Goal: Task Accomplishment & Management: Use online tool/utility

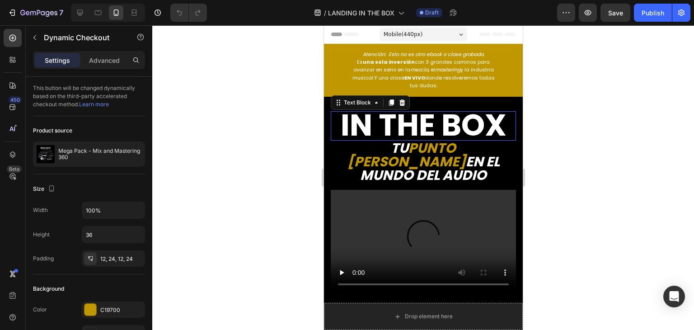
click at [408, 113] on span "in the box" at bounding box center [423, 125] width 166 height 42
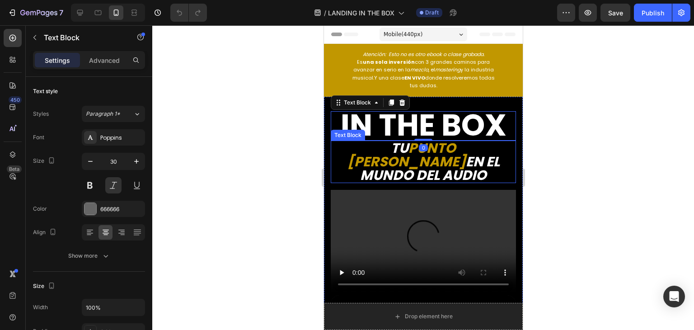
click at [399, 146] on strong "punto [PERSON_NAME]" at bounding box center [406, 154] width 118 height 33
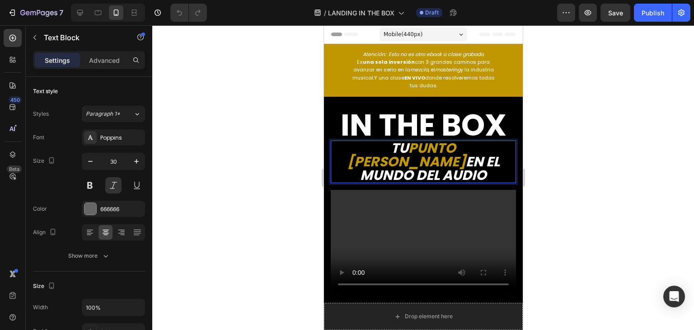
click at [399, 146] on strong "punto [PERSON_NAME]" at bounding box center [406, 154] width 118 height 33
click at [388, 146] on strong "punto [PERSON_NAME]" at bounding box center [406, 154] width 118 height 33
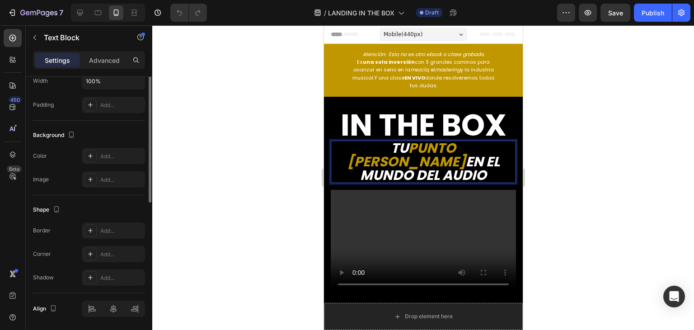
scroll to position [228, 0]
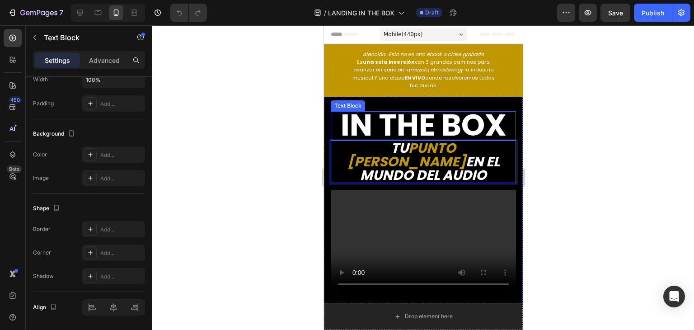
click at [384, 138] on strong "punto [PERSON_NAME]" at bounding box center [406, 154] width 118 height 33
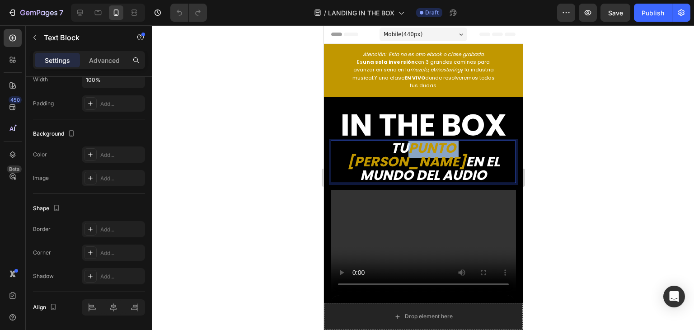
click at [384, 138] on strong "punto [PERSON_NAME]" at bounding box center [406, 154] width 118 height 33
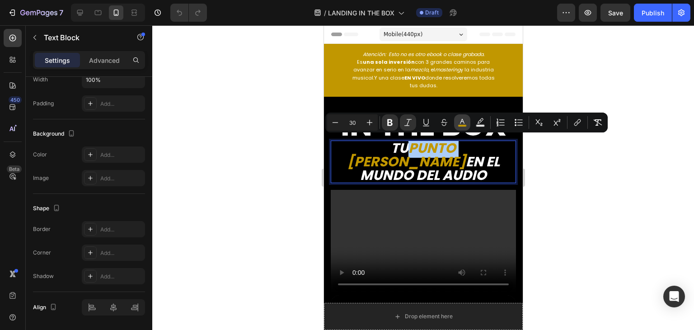
click at [463, 117] on button "color" at bounding box center [462, 122] width 16 height 16
type input "C19700"
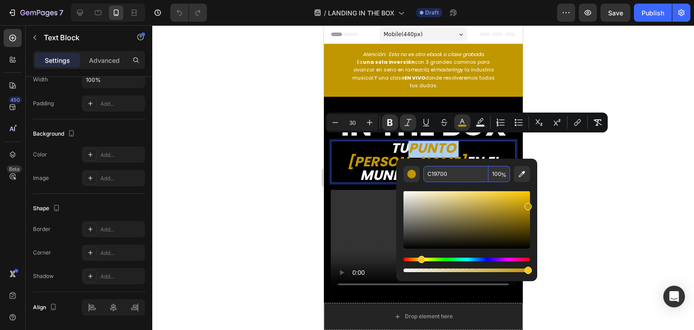
click at [436, 169] on input "C19700" at bounding box center [455, 174] width 65 height 16
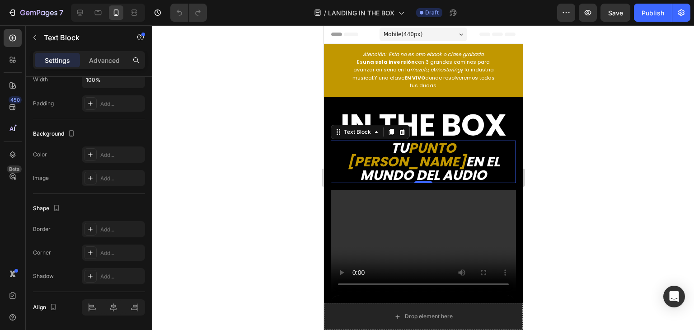
click at [414, 158] on strong "en el mundo del audio" at bounding box center [430, 168] width 140 height 33
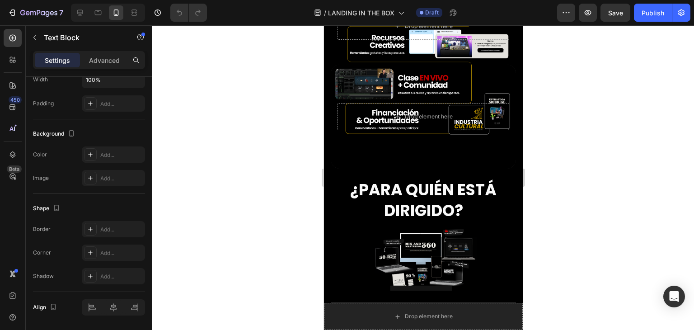
scroll to position [649, 0]
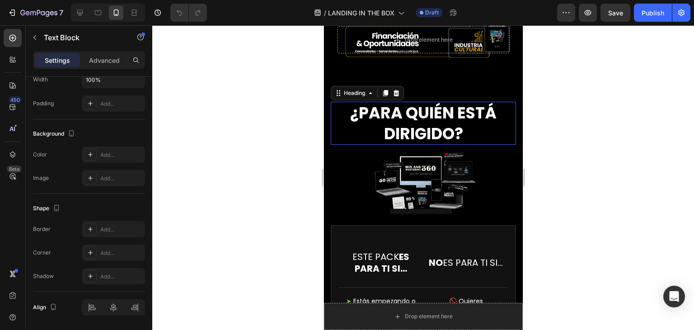
click at [453, 117] on strong "¿PARA QUIÉN ESTÁ DIRIGIDO?" at bounding box center [423, 123] width 146 height 43
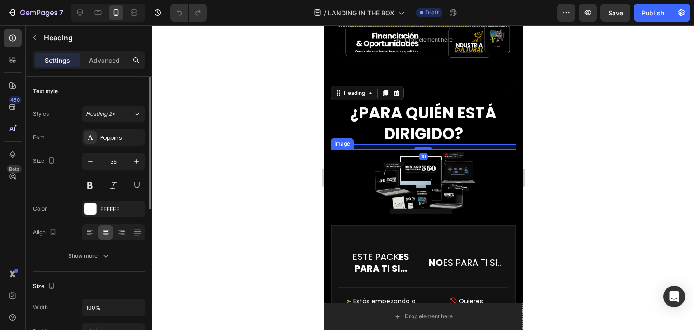
click at [428, 158] on img at bounding box center [423, 182] width 113 height 66
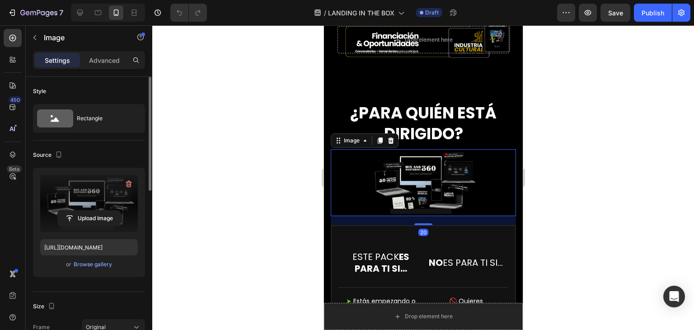
click at [97, 183] on label at bounding box center [89, 203] width 98 height 57
click at [97, 211] on input "file" at bounding box center [89, 218] width 62 height 15
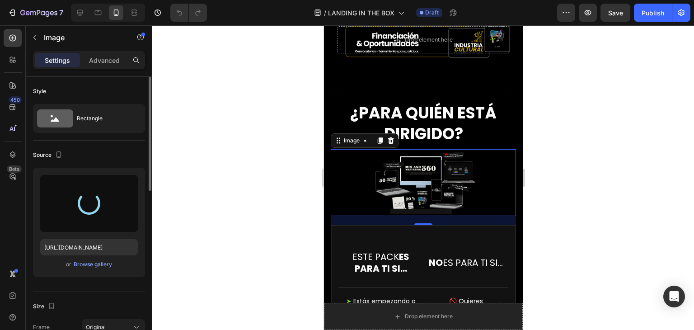
type input "[URL][DOMAIN_NAME]"
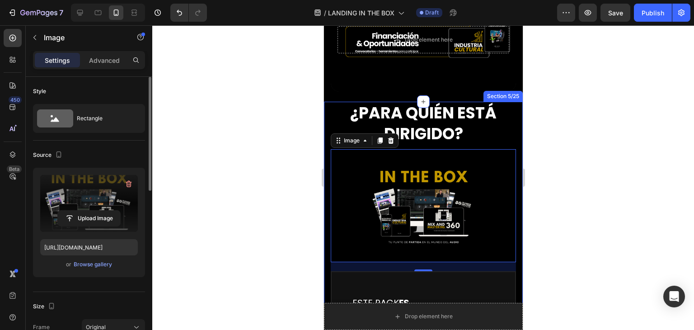
click at [108, 67] on div "Settings Advanced" at bounding box center [89, 60] width 112 height 18
click at [99, 62] on p "Advanced" at bounding box center [104, 60] width 31 height 9
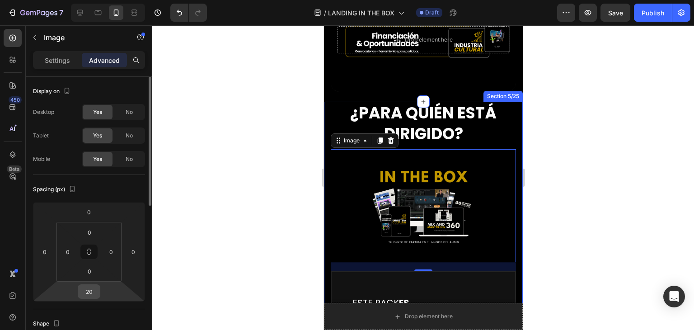
click at [99, 291] on div "20" at bounding box center [89, 291] width 23 height 14
click at [90, 294] on input "20" at bounding box center [89, 292] width 18 height 14
type input "0"
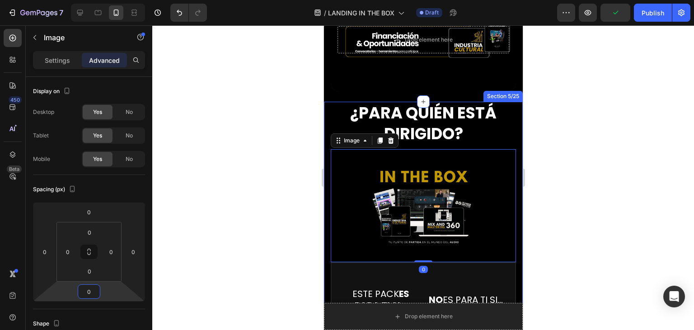
click at [291, 206] on div at bounding box center [423, 177] width 542 height 305
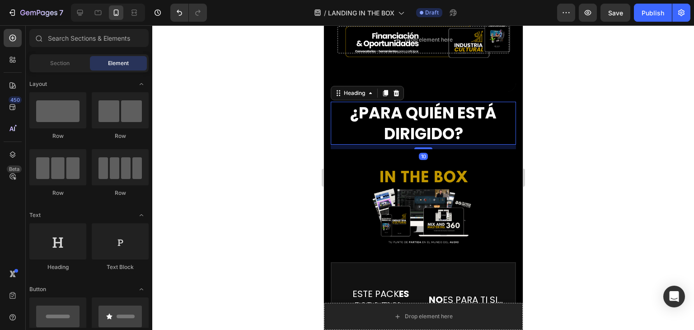
click at [436, 102] on strong "¿PARA QUIÉN ESTÁ DIRIGIDO?" at bounding box center [423, 123] width 146 height 43
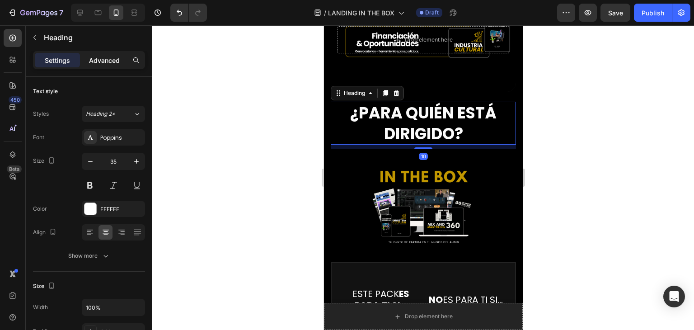
click at [116, 58] on p "Advanced" at bounding box center [104, 60] width 31 height 9
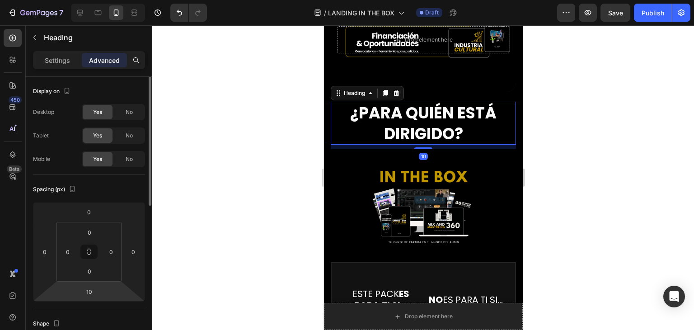
click at [89, 0] on html "7 Version history / LANDING IN THE BOX Draft Preview Save Publish 450 Beta Sect…" at bounding box center [347, 0] width 694 height 0
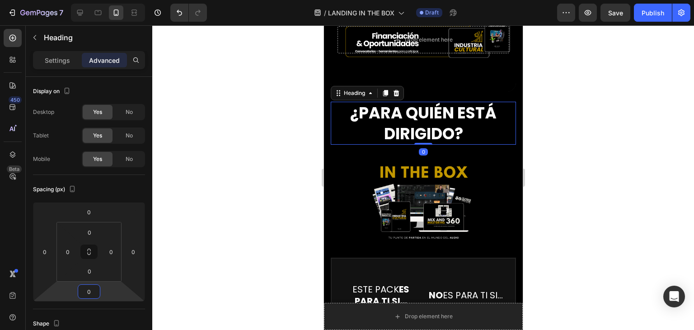
type input "0"
click at [217, 151] on div at bounding box center [423, 177] width 542 height 305
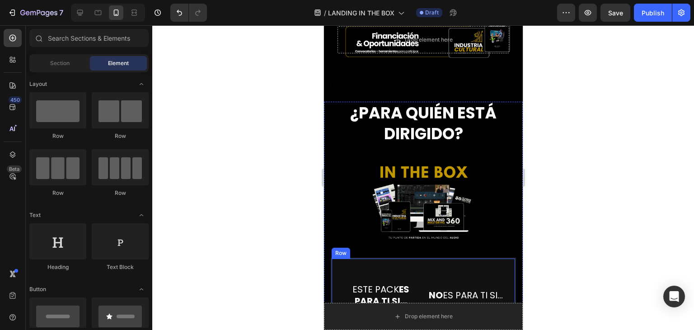
click at [253, 215] on div at bounding box center [423, 177] width 542 height 305
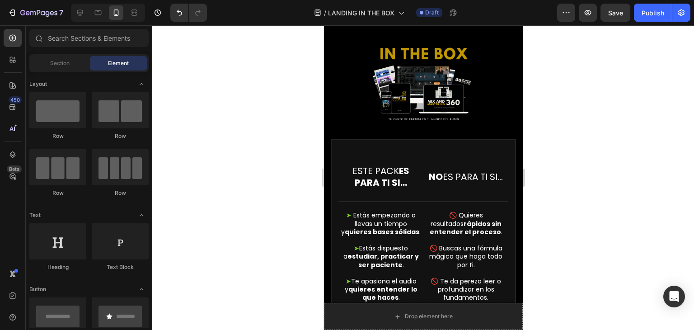
scroll to position [643, 0]
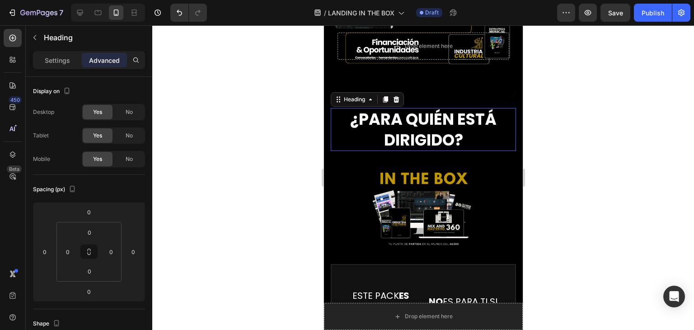
click at [430, 121] on strong "¿PARA QUIÉN ESTÁ DIRIGIDO?" at bounding box center [423, 129] width 146 height 43
click at [552, 127] on div at bounding box center [423, 177] width 542 height 305
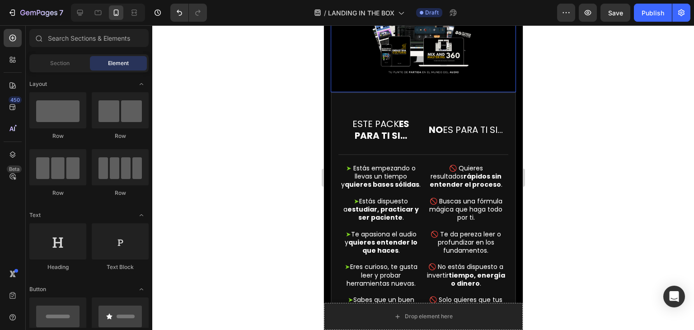
scroll to position [846, 0]
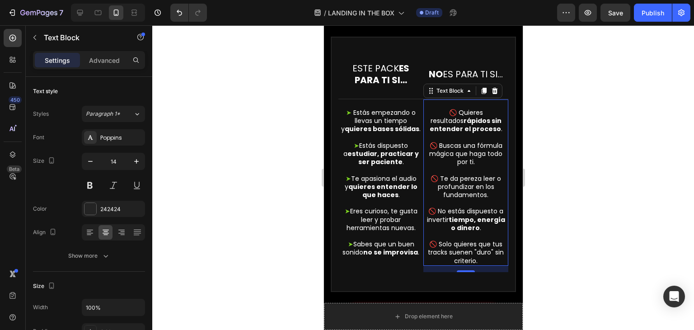
click at [294, 125] on div at bounding box center [423, 177] width 542 height 305
